Goal: Find specific page/section: Locate a particular part of the current website

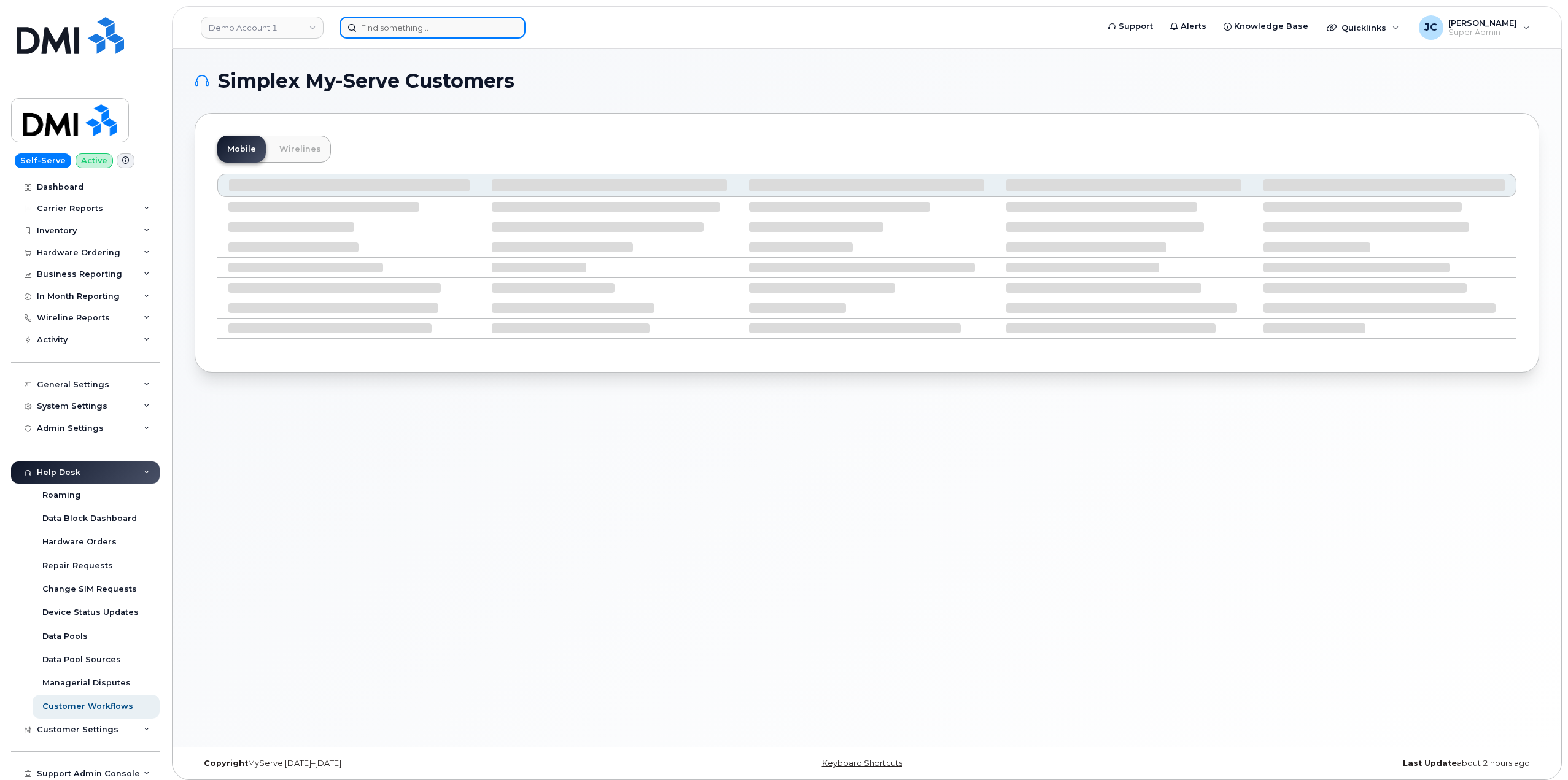
click at [431, 28] on input at bounding box center [432, 27] width 186 height 22
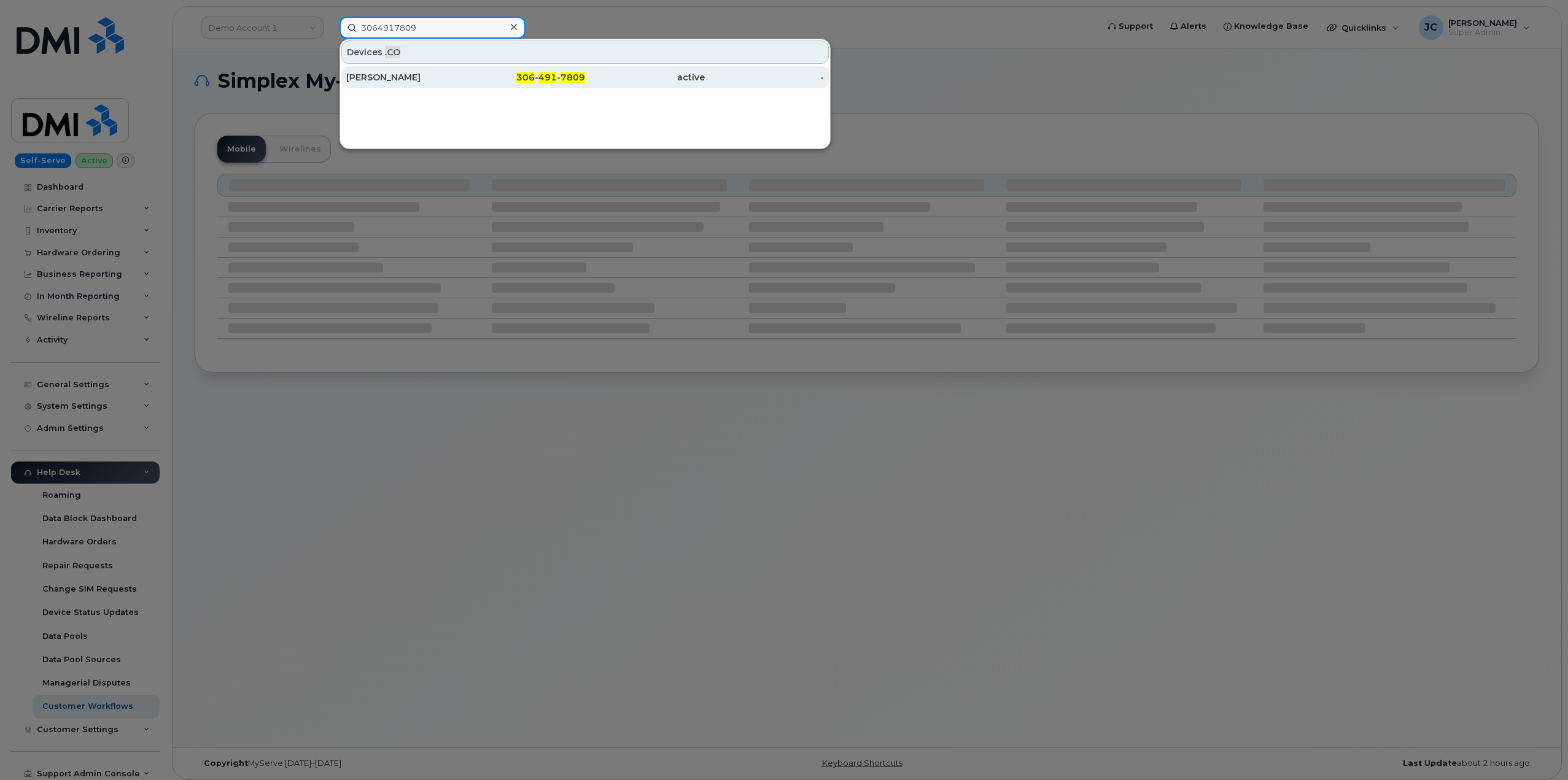
type input "3064917809"
click at [562, 78] on span "7809" at bounding box center [573, 77] width 25 height 11
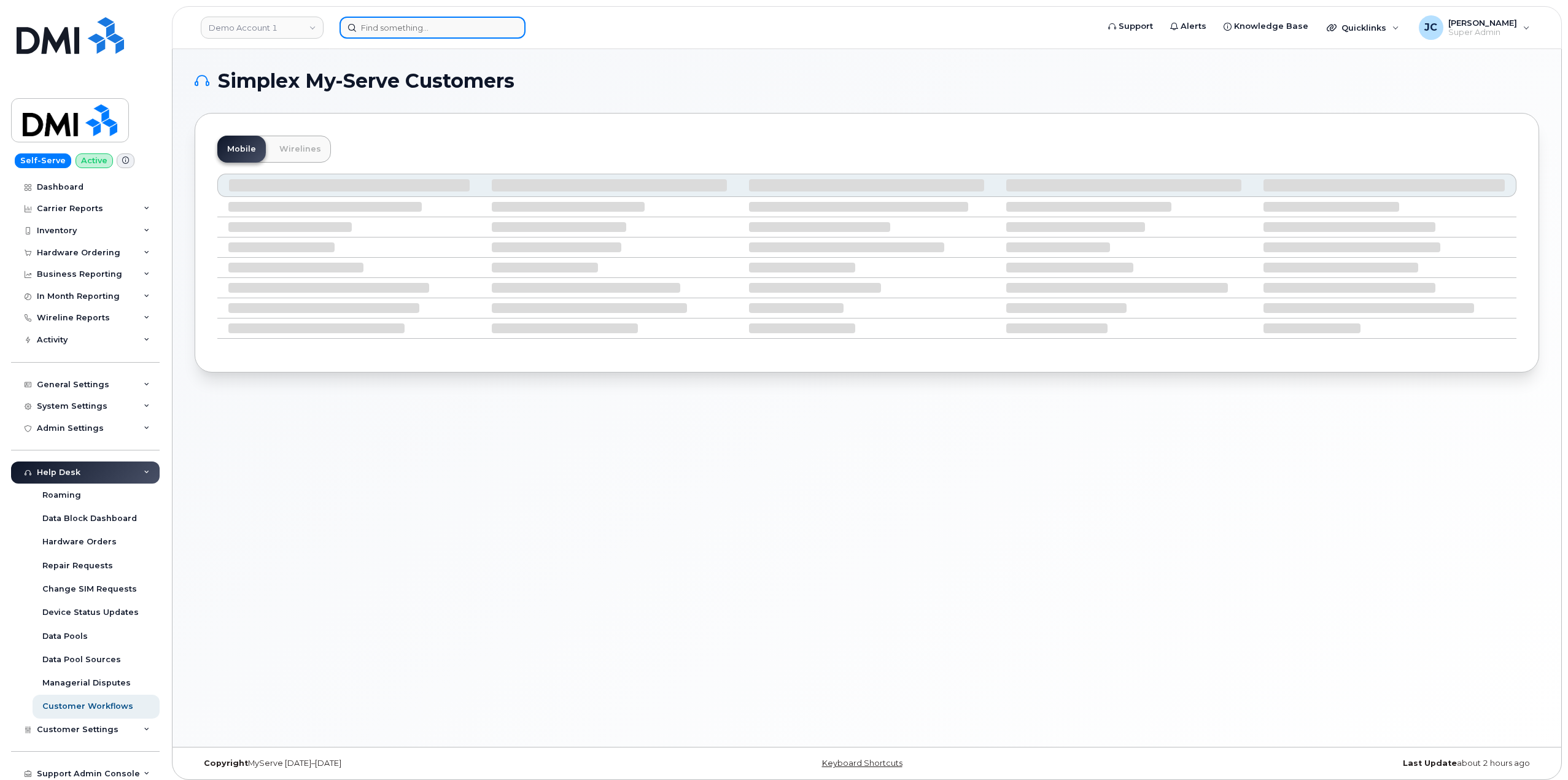
click at [419, 29] on input at bounding box center [432, 27] width 186 height 22
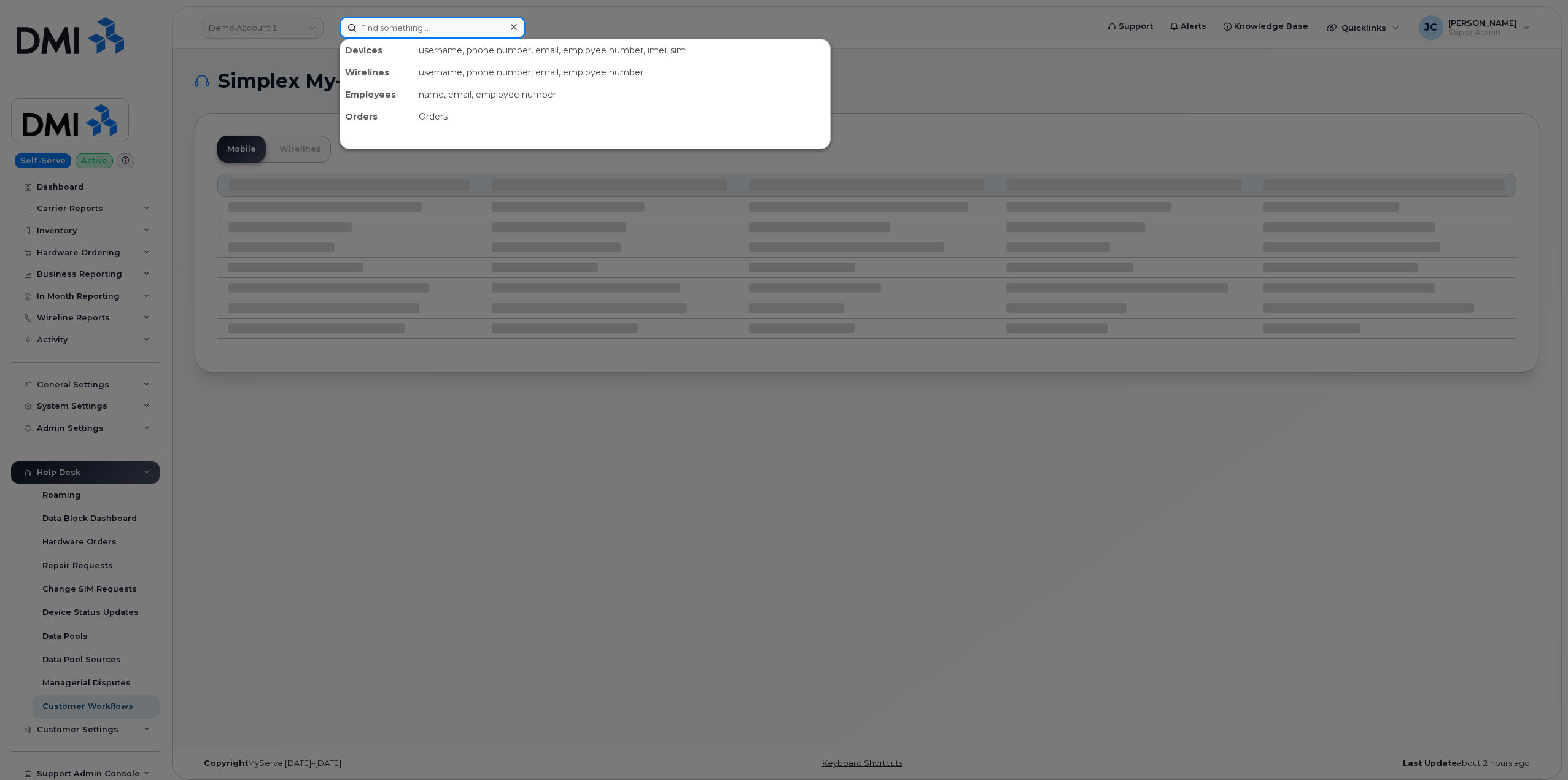
paste input "306.491.7809"
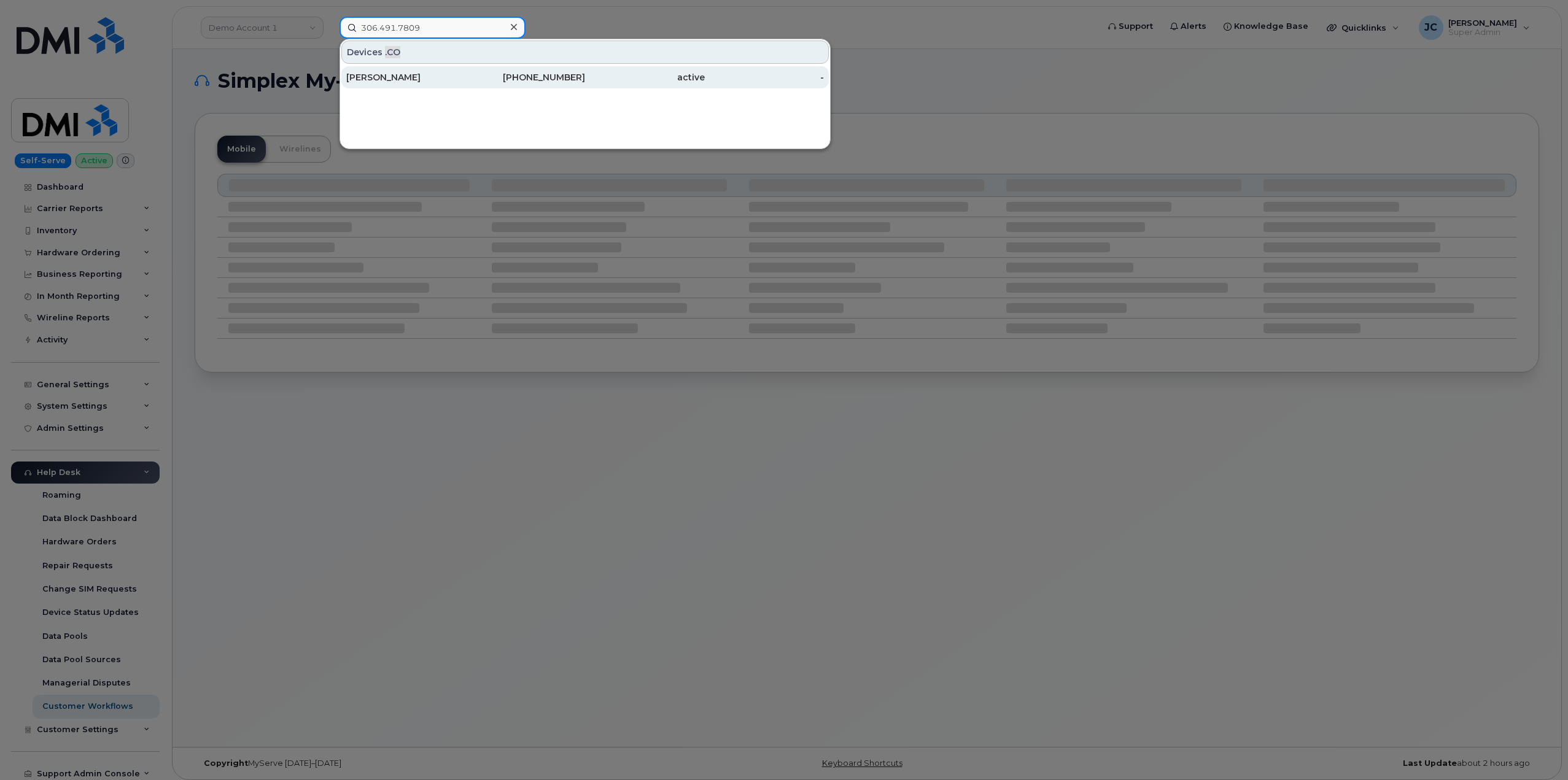
type input "306.491.7809"
click at [556, 74] on div "306-491-7809" at bounding box center [526, 77] width 120 height 12
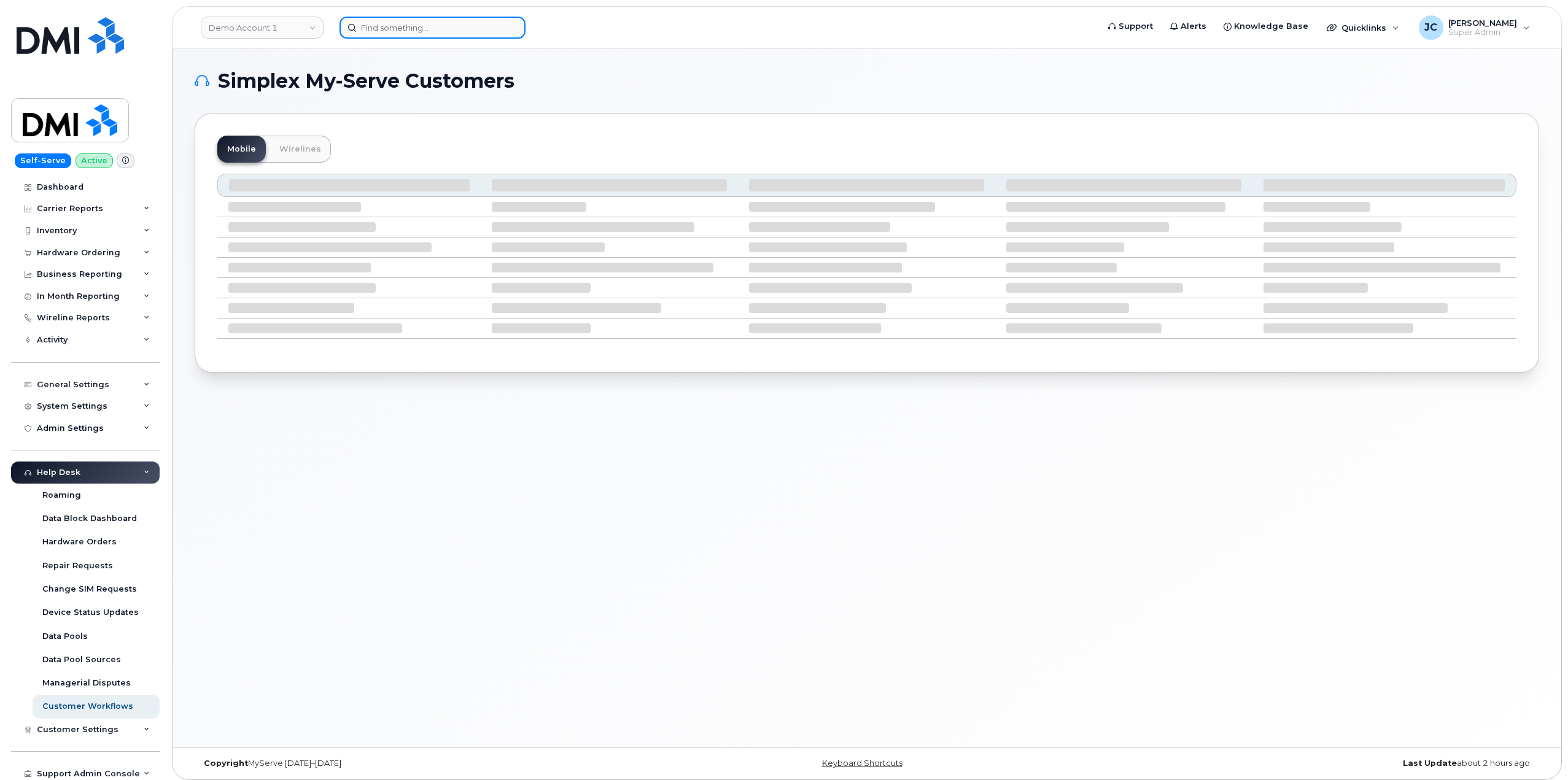
click at [391, 32] on input at bounding box center [432, 27] width 186 height 22
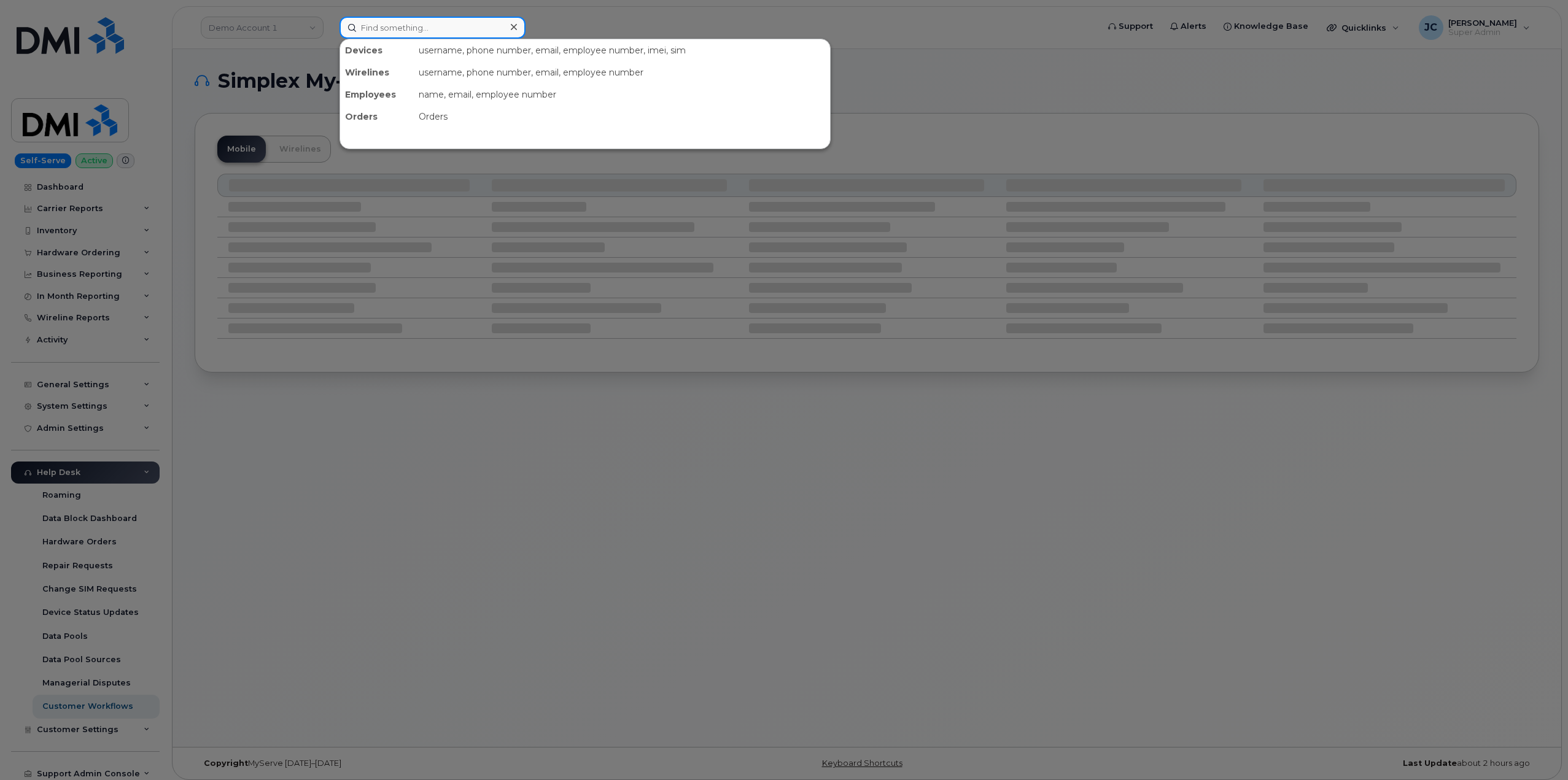
paste input "312.448.3251"
type input "312.448.3251"
